Goal: Information Seeking & Learning: Learn about a topic

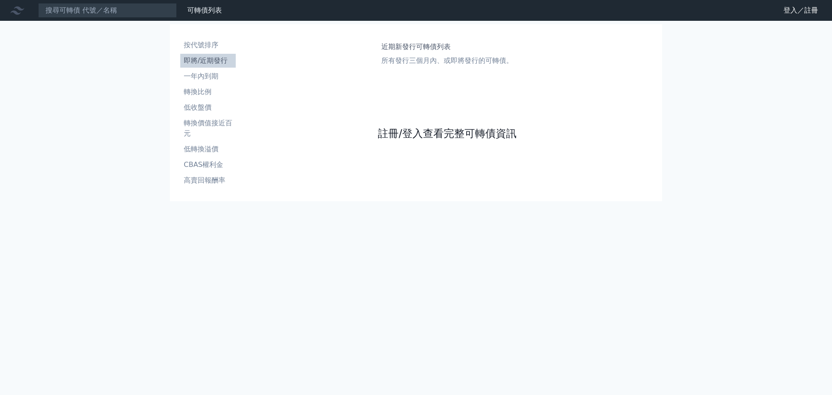
click at [428, 134] on link "註冊/登入查看完整可轉債資訊" at bounding box center [447, 134] width 139 height 14
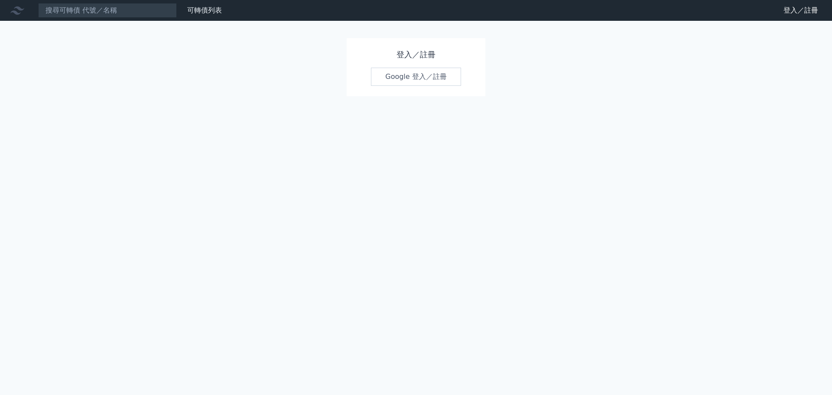
click at [397, 75] on link "Google 登入／註冊" at bounding box center [416, 77] width 90 height 18
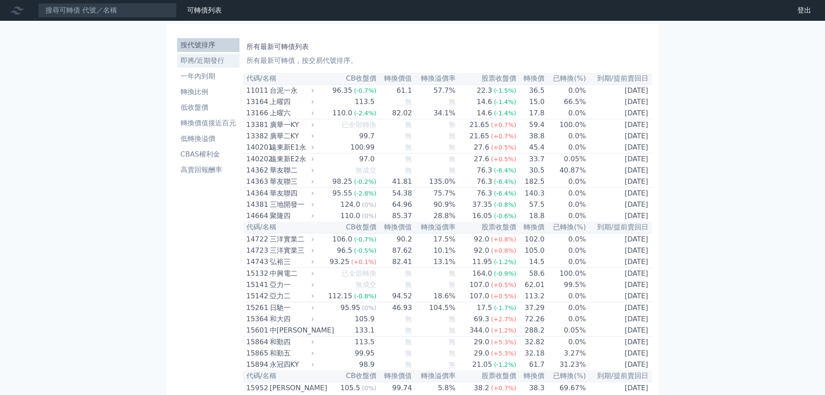
click at [205, 62] on li "即將/近期發行" at bounding box center [208, 60] width 62 height 10
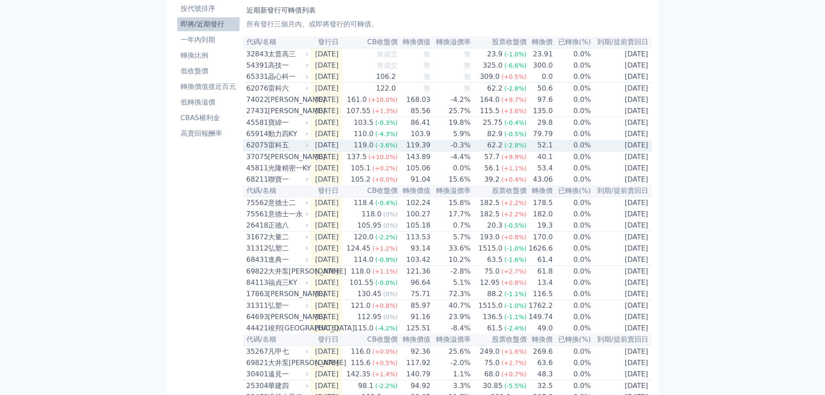
scroll to position [87, 0]
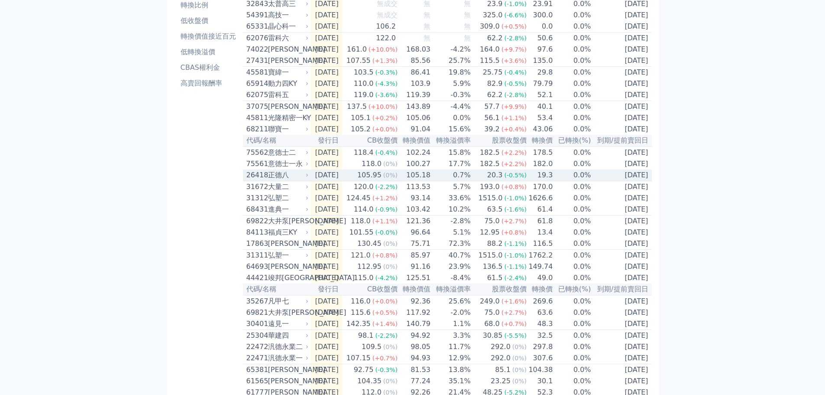
click at [340, 181] on td "2025-08-06" at bounding box center [327, 175] width 32 height 12
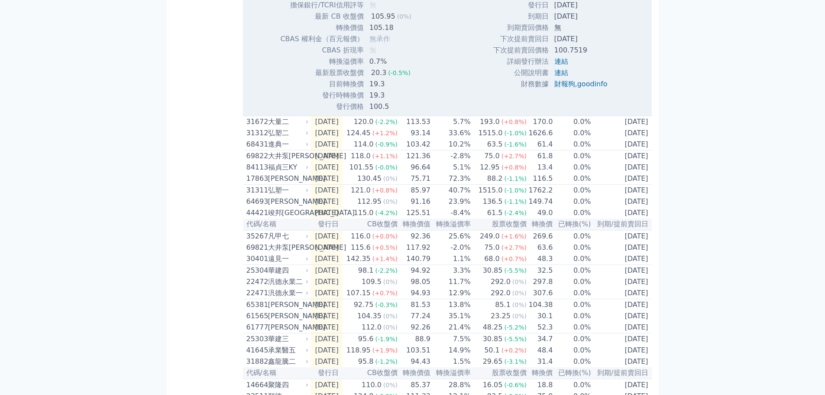
scroll to position [539, 0]
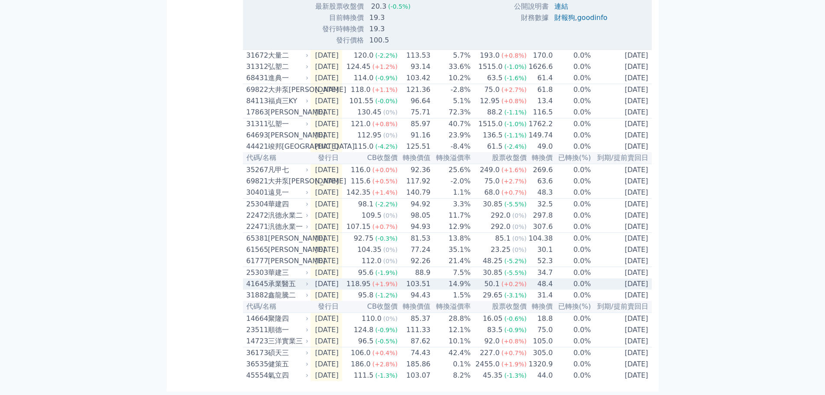
click at [332, 278] on td "2025-06-20" at bounding box center [327, 283] width 32 height 11
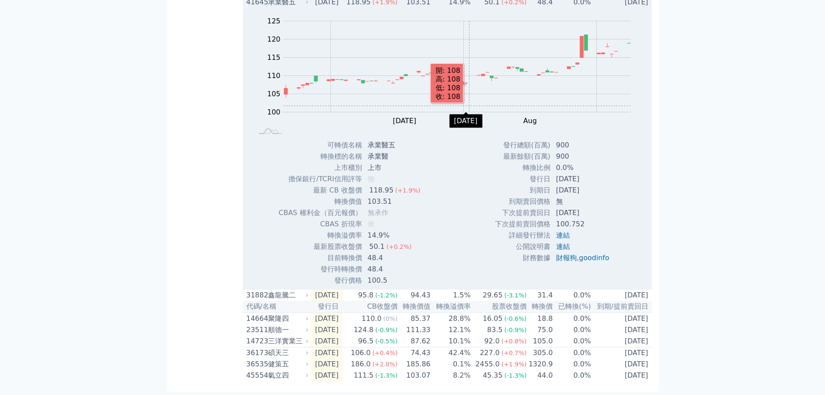
scroll to position [821, 0]
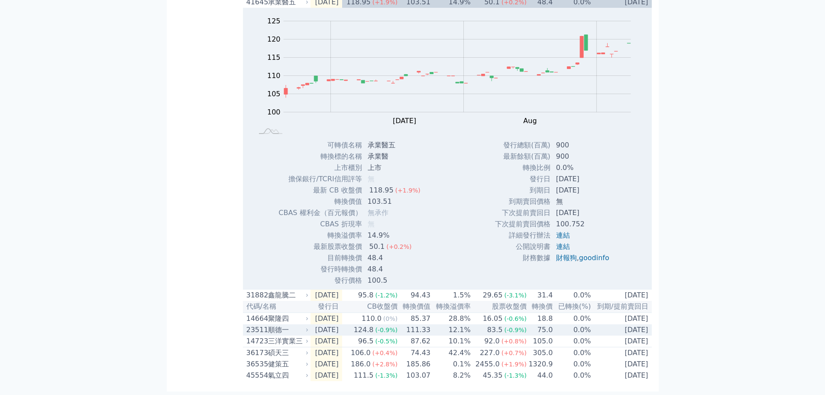
click at [311, 328] on td "2025-06-17" at bounding box center [327, 329] width 32 height 11
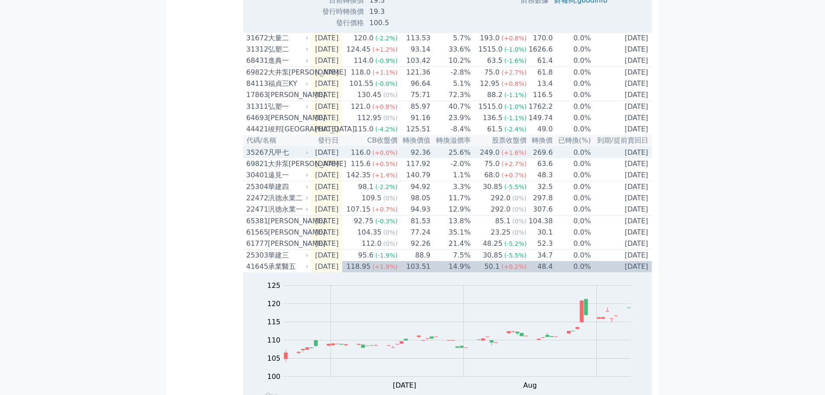
scroll to position [518, 0]
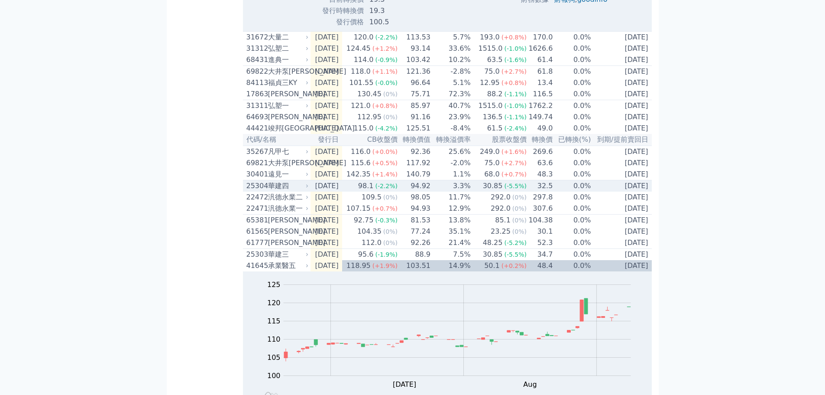
click at [330, 192] on td "2025-06-30" at bounding box center [327, 186] width 32 height 12
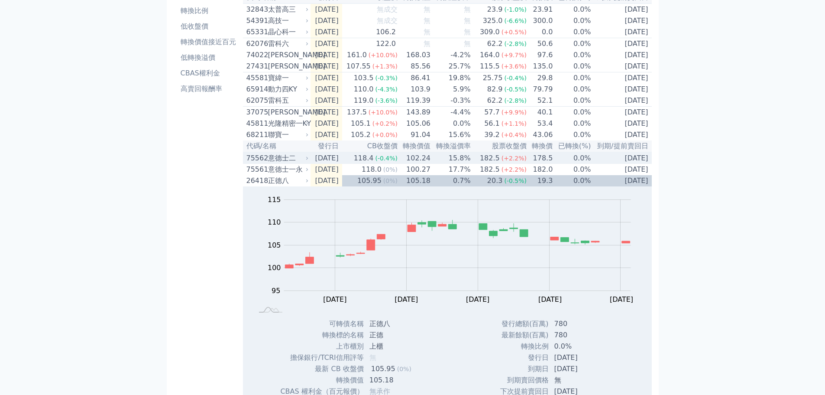
scroll to position [0, 0]
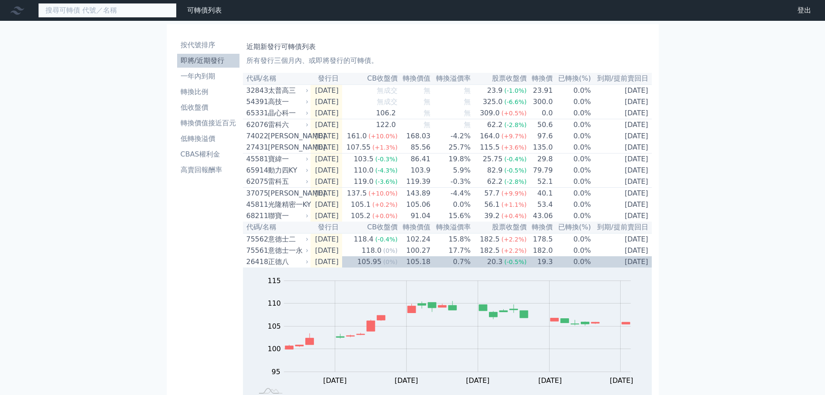
click at [142, 7] on input at bounding box center [107, 10] width 139 height 15
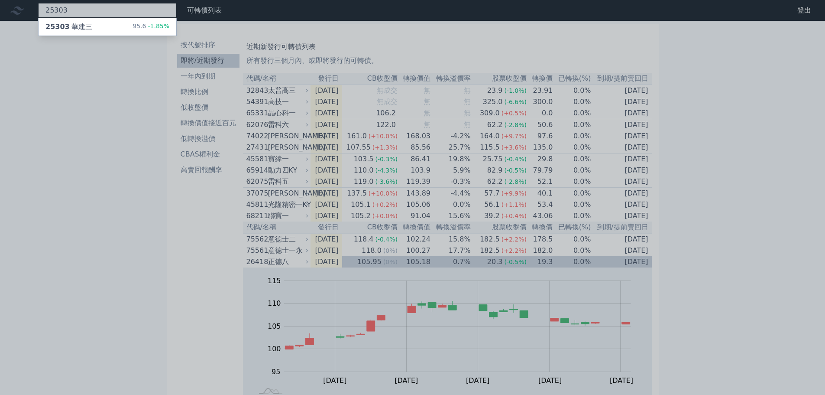
type input "25303"
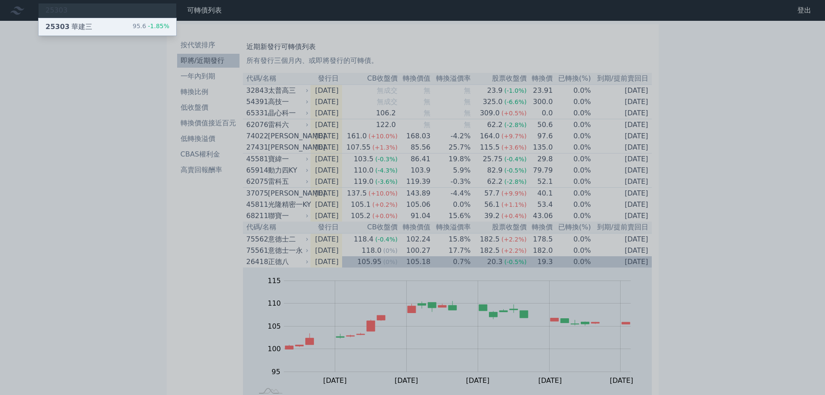
click at [102, 21] on div "25303 華建三 95.6 -1.85%" at bounding box center [108, 26] width 138 height 17
